Goal: Navigation & Orientation: Find specific page/section

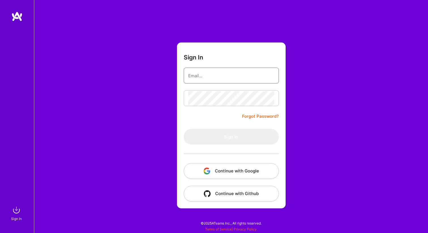
type input "[EMAIL_ADDRESS][DOMAIN_NAME]"
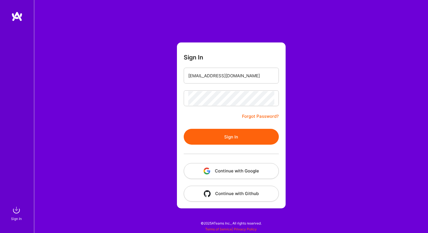
click at [219, 118] on form "Sign In [EMAIL_ADDRESS][DOMAIN_NAME] Forgot Password? Sign In Continue with Goo…" at bounding box center [231, 125] width 109 height 166
click at [226, 141] on button "Sign In" at bounding box center [231, 137] width 95 height 16
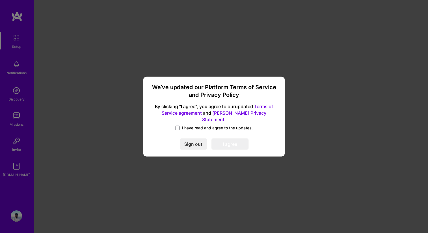
click at [180, 125] on label "I have read and agree to the updates." at bounding box center [214, 128] width 78 height 6
click at [0, 0] on input "I have read and agree to the updates." at bounding box center [0, 0] width 0 height 0
click at [232, 139] on button "I agree" at bounding box center [229, 143] width 37 height 11
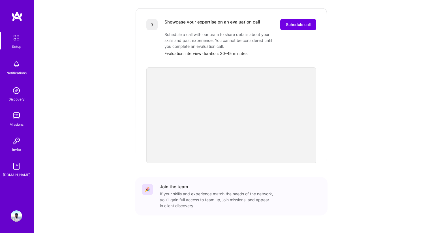
scroll to position [167, 0]
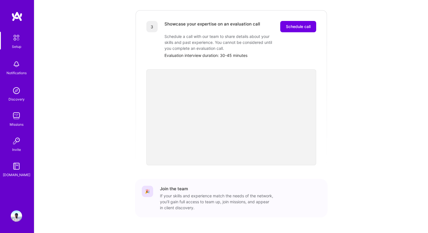
click at [20, 63] on img at bounding box center [16, 64] width 11 height 11
click at [12, 94] on img at bounding box center [16, 90] width 11 height 11
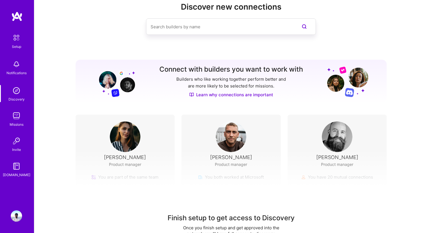
scroll to position [38, 0]
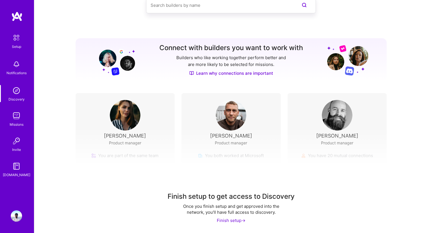
click at [16, 119] on img at bounding box center [16, 115] width 11 height 11
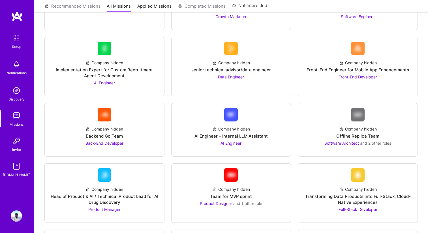
scroll to position [19, 0]
